Goal: Information Seeking & Learning: Check status

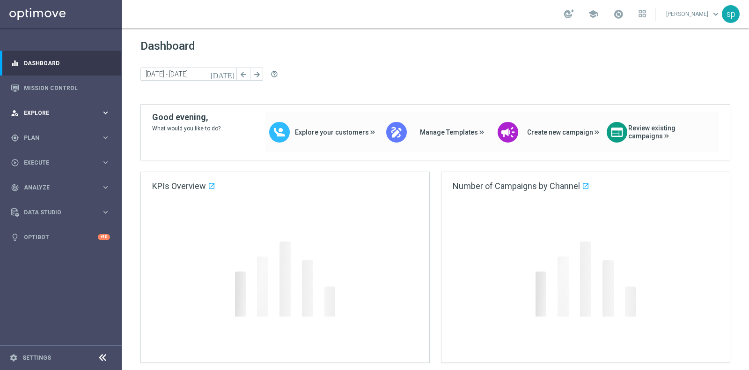
click at [42, 114] on span "Explore" at bounding box center [62, 113] width 77 height 6
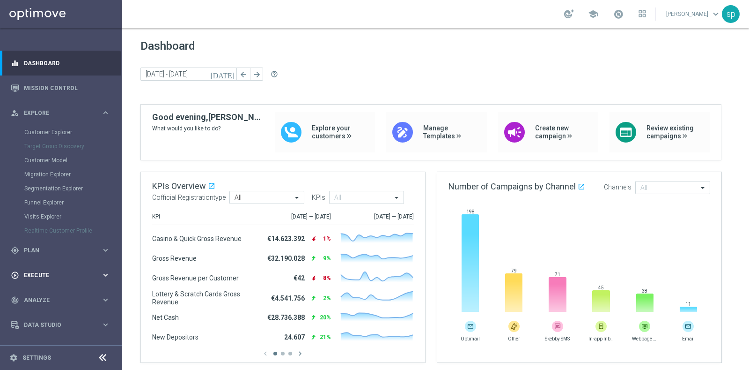
click at [44, 275] on span "Execute" at bounding box center [62, 275] width 77 height 6
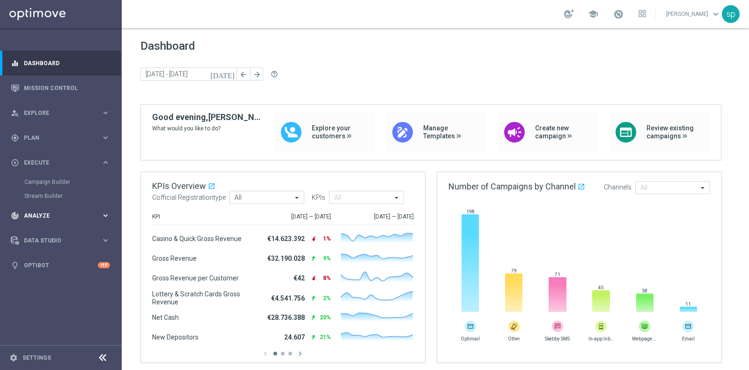
click at [43, 219] on div "track_changes Analyze" at bounding box center [56, 215] width 90 height 8
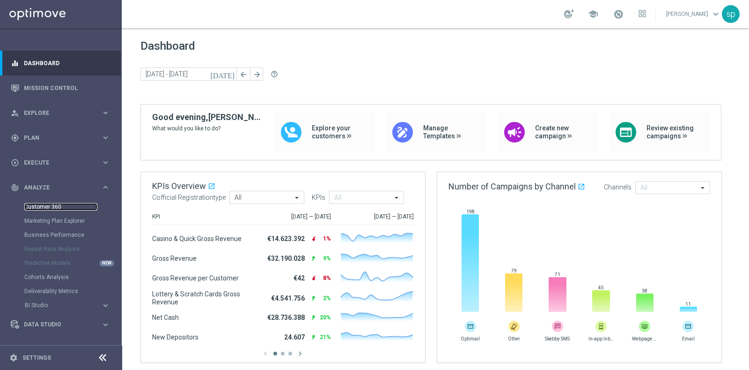
click at [46, 205] on link "Customer 360" at bounding box center [60, 206] width 73 height 7
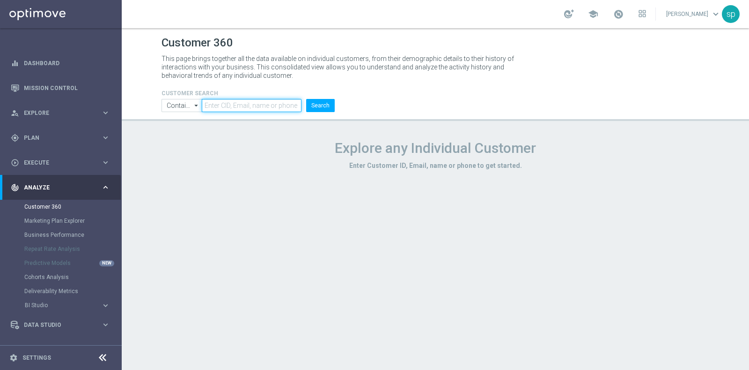
click at [235, 111] on input "text" at bounding box center [252, 105] width 100 height 13
paste input "6676003"
type input "6676003"
click at [329, 104] on button "Search" at bounding box center [320, 105] width 29 height 13
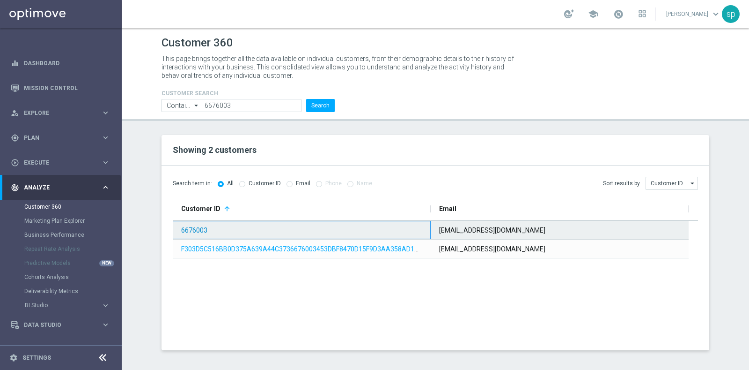
click at [195, 226] on link "6676003" at bounding box center [194, 229] width 26 height 7
